Goal: Task Accomplishment & Management: Use online tool/utility

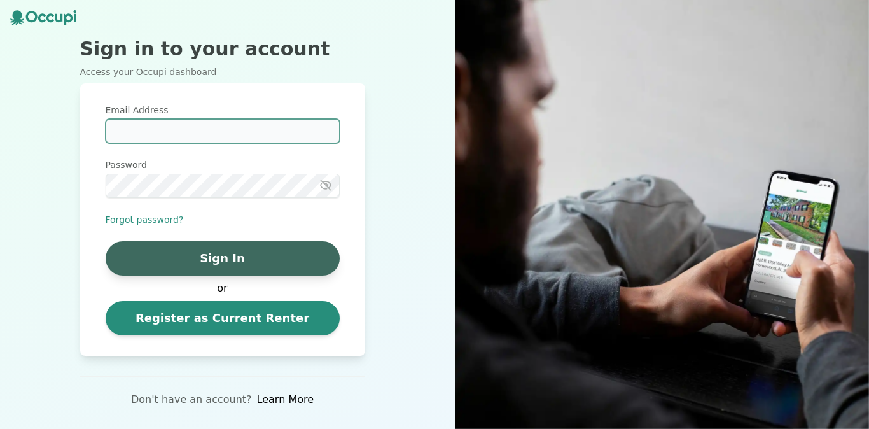
type input "**********"
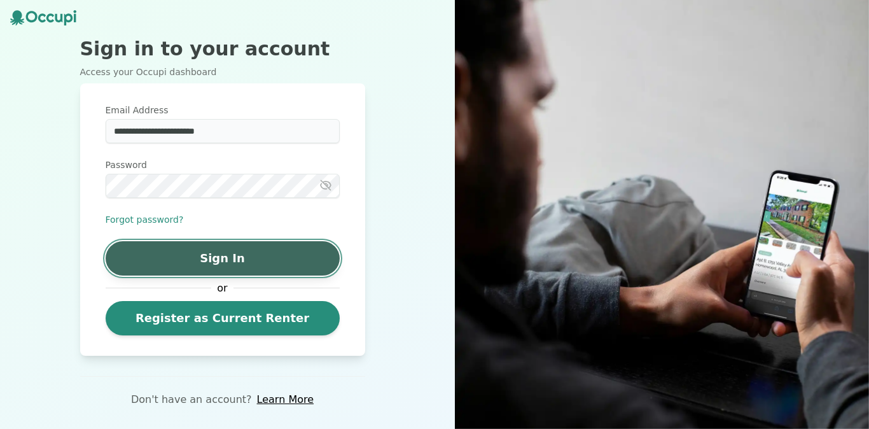
click at [252, 256] on button "Sign In" at bounding box center [223, 258] width 234 height 34
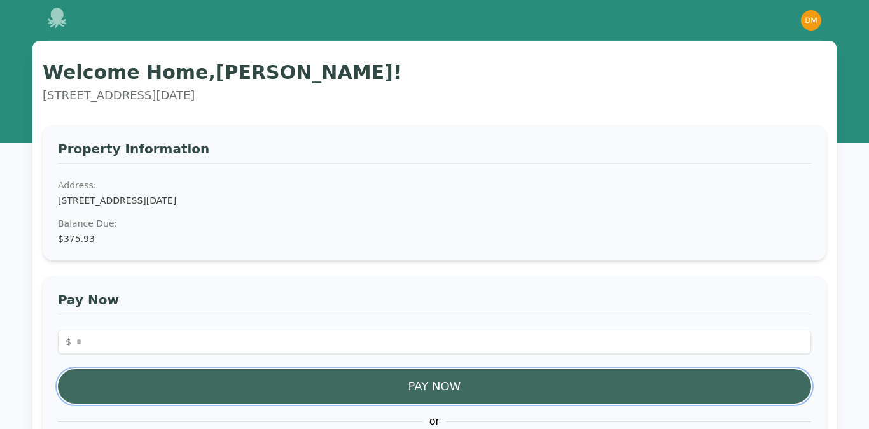
click at [448, 385] on button "Pay Now" at bounding box center [434, 386] width 753 height 34
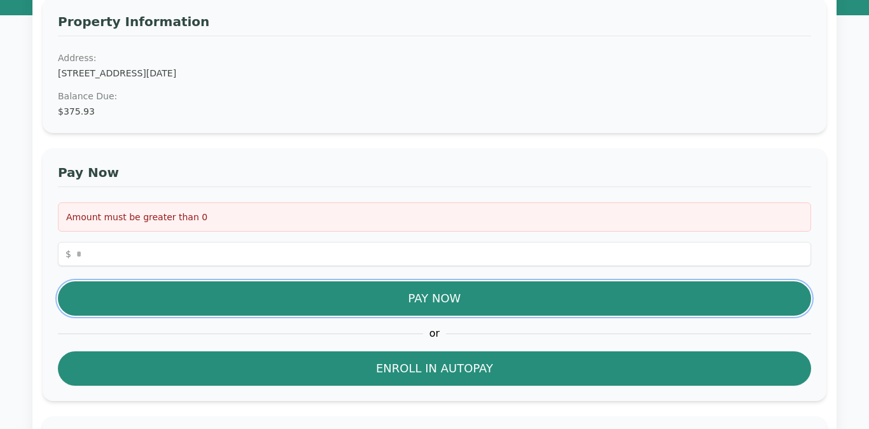
scroll to position [129, 0]
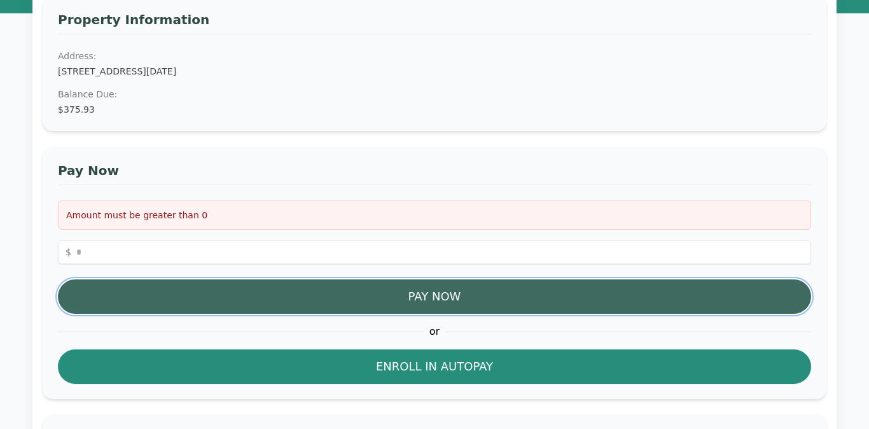
click at [462, 294] on button "Pay Now" at bounding box center [434, 296] width 753 height 34
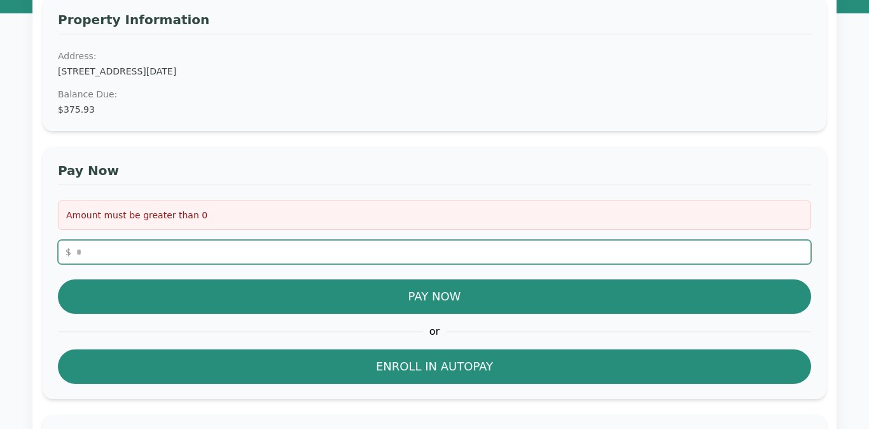
click at [86, 251] on input "number" at bounding box center [434, 252] width 753 height 24
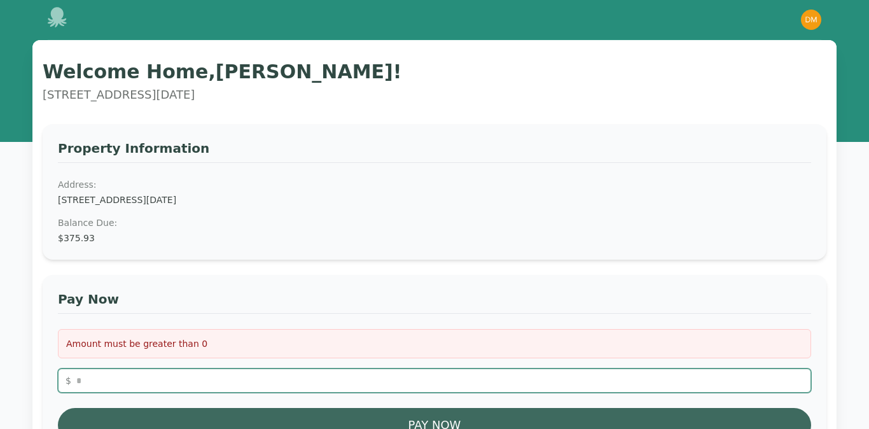
scroll to position [0, 0]
